Goal: Task Accomplishment & Management: Manage account settings

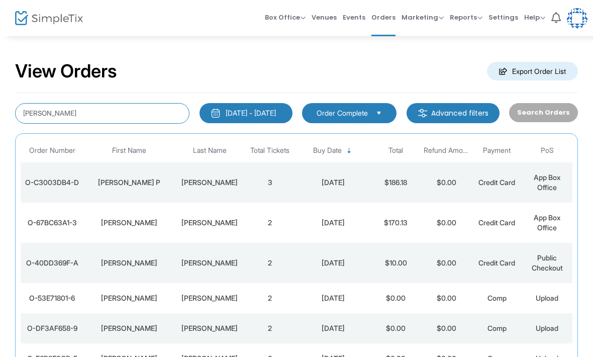
click at [130, 118] on input "[PERSON_NAME]" at bounding box center [102, 113] width 174 height 21
click at [36, 113] on input "[PERSON_NAME]" at bounding box center [102, 113] width 174 height 21
paste input "Impallari"
type input "Impallaria"
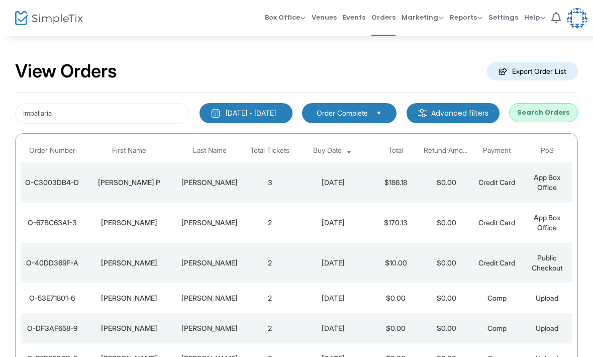
click at [526, 113] on button "Search Orders" at bounding box center [543, 112] width 69 height 19
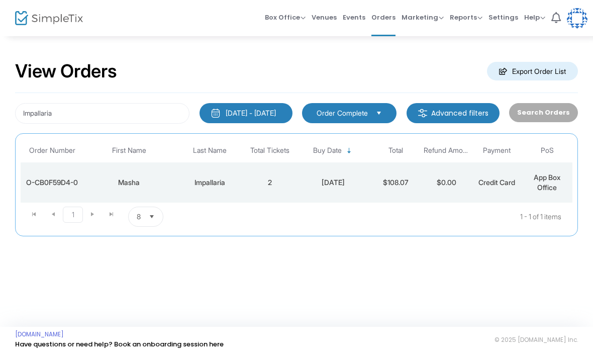
click at [283, 170] on td "2" at bounding box center [270, 182] width 50 height 40
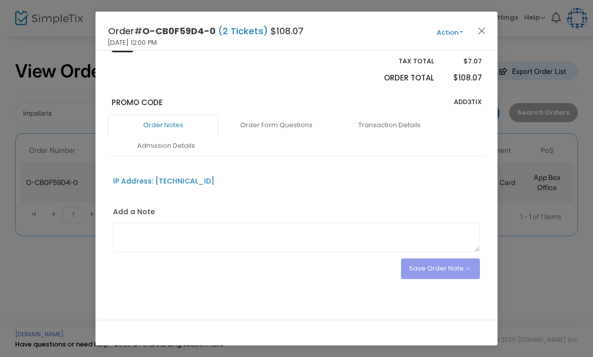
click at [185, 143] on link "Admission Details" at bounding box center [166, 145] width 111 height 21
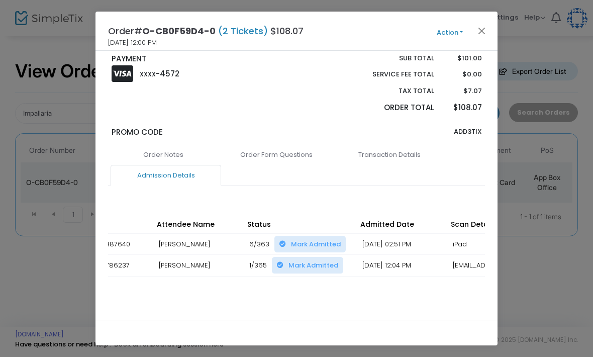
scroll to position [211, 0]
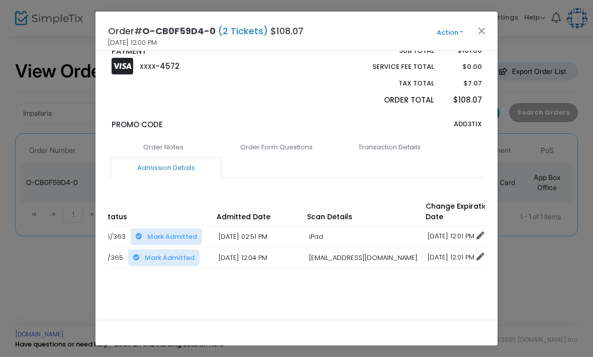
click at [170, 140] on link "Order Notes" at bounding box center [163, 147] width 111 height 21
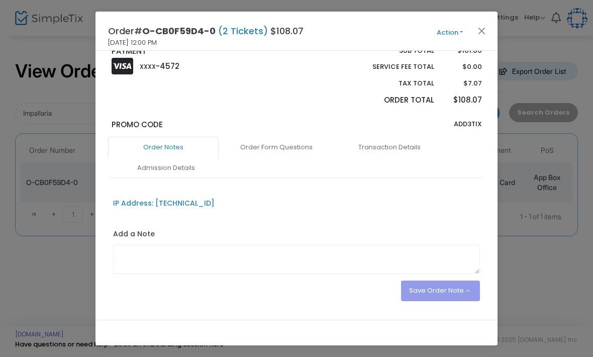
click at [184, 170] on link "Admission Details" at bounding box center [166, 167] width 111 height 21
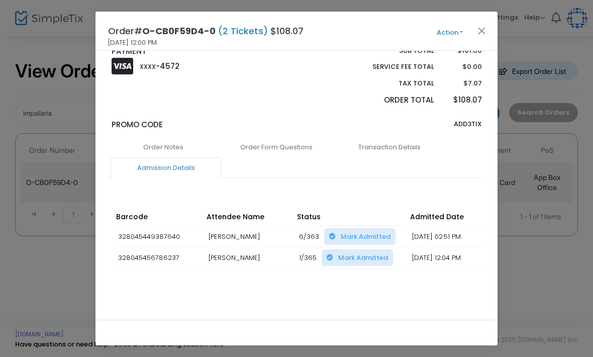
scroll to position [0, 0]
click at [179, 146] on link "Order Notes" at bounding box center [163, 147] width 111 height 21
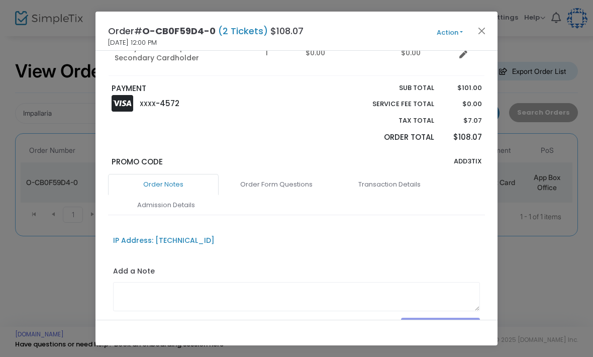
scroll to position [174, 0]
click at [423, 36] on button "Action" at bounding box center [450, 32] width 60 height 11
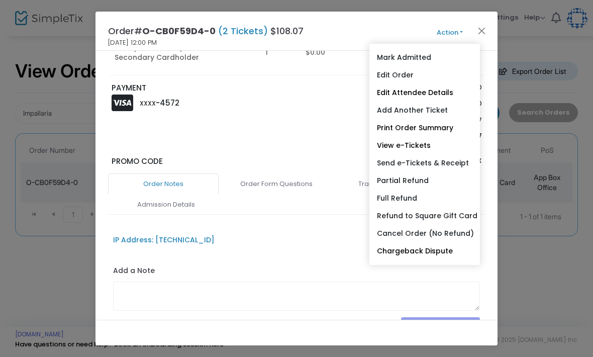
click at [435, 97] on link "Edit Attendee Details" at bounding box center [425, 93] width 111 height 18
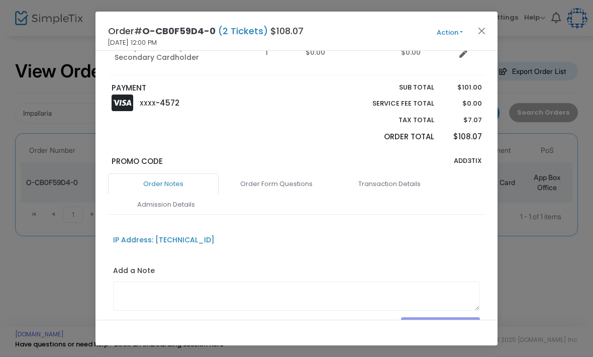
click at [480, 37] on button "Close" at bounding box center [482, 30] width 13 height 13
